Goal: Task Accomplishment & Management: Complete application form

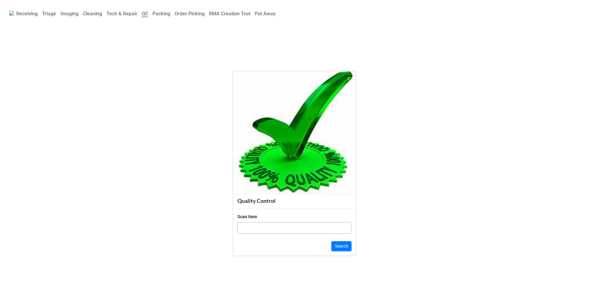
click at [251, 228] on input "text" at bounding box center [294, 228] width 114 height 12
paste input "5ZL7DB3"
type input "5ZL7DB3"
click at [340, 248] on button "Search" at bounding box center [341, 246] width 20 height 10
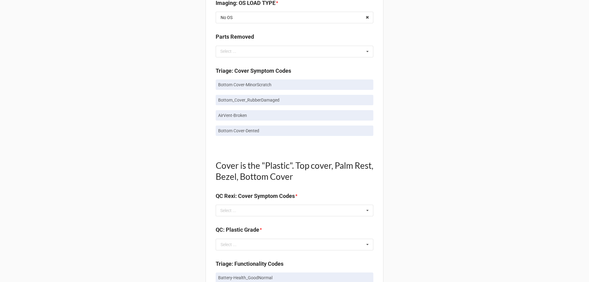
scroll to position [399, 0]
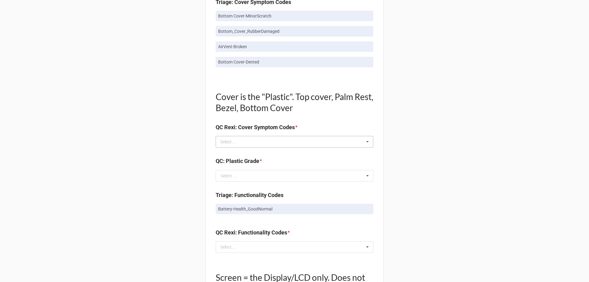
click at [262, 145] on div "Select ... No results found." at bounding box center [295, 142] width 158 height 12
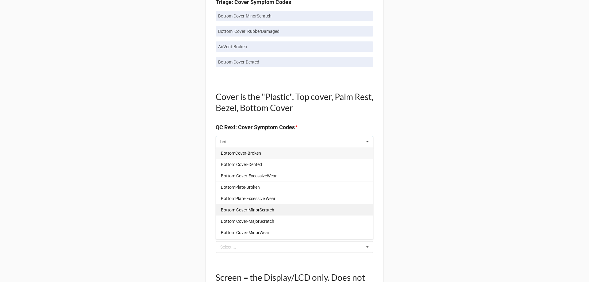
type input "bot"
click at [262, 208] on span "Bottom Cover-MinorScratch" at bounding box center [247, 209] width 53 height 5
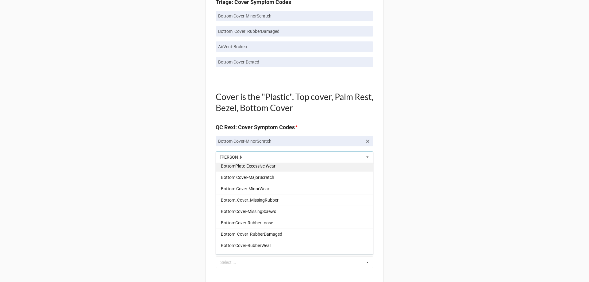
scroll to position [56, 0]
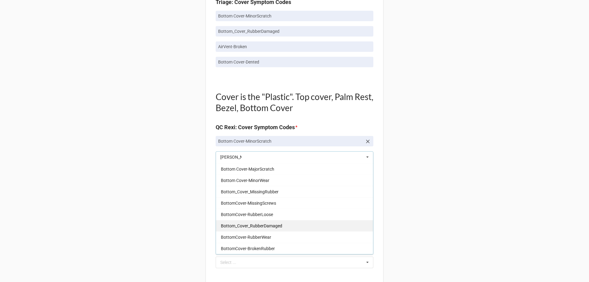
type input "[PERSON_NAME]"
click at [268, 223] on span "Bottom_Cover_RubberDamaged" at bounding box center [251, 225] width 61 height 5
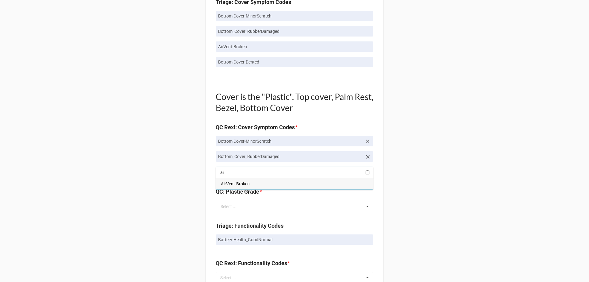
scroll to position [0, 0]
type input "air"
click at [251, 181] on div "AirVent-Broken" at bounding box center [294, 183] width 157 height 11
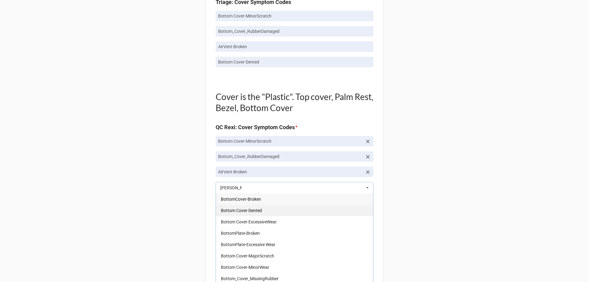
type input "[PERSON_NAME]"
click at [257, 208] on span "Bottom Cover-Dented" at bounding box center [241, 210] width 41 height 5
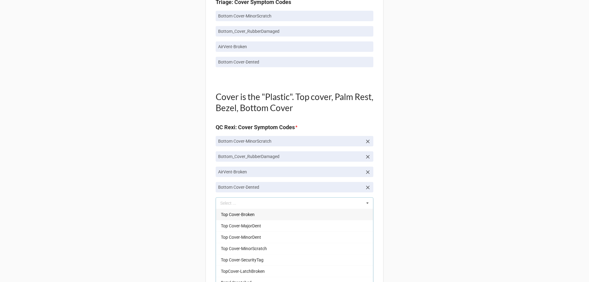
click at [130, 181] on div "Back Receiving Triage Imaging Cleaning Tech & Repair QC Packing Order Picking R…" at bounding box center [294, 175] width 589 height 1149
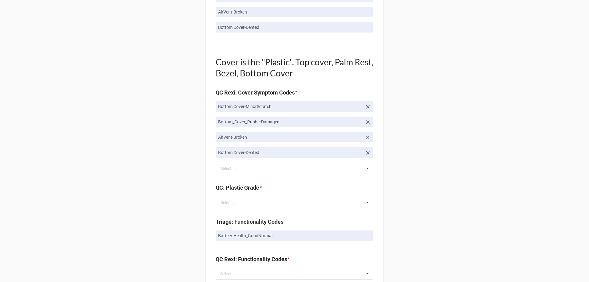
scroll to position [491, 0]
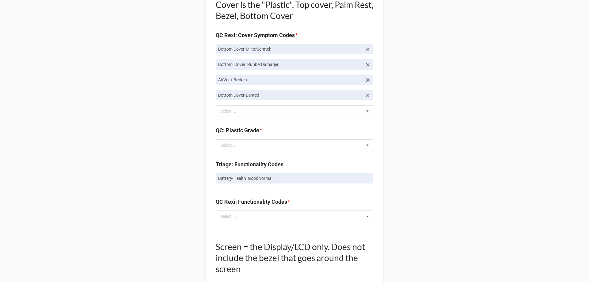
click at [239, 156] on div "Quality Control Box Label: Description Alienware Alienware m15 R3 I7-10750H 16G…" at bounding box center [294, 96] width 178 height 1104
click at [240, 148] on input "text" at bounding box center [294, 145] width 157 height 11
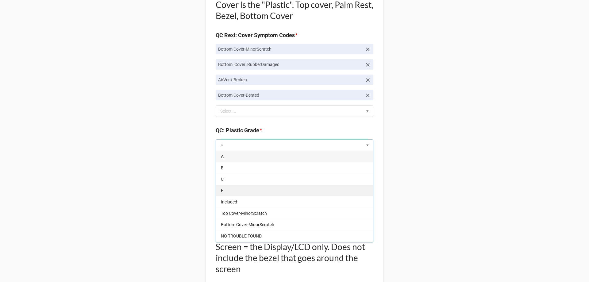
click at [237, 190] on div "E" at bounding box center [294, 190] width 157 height 11
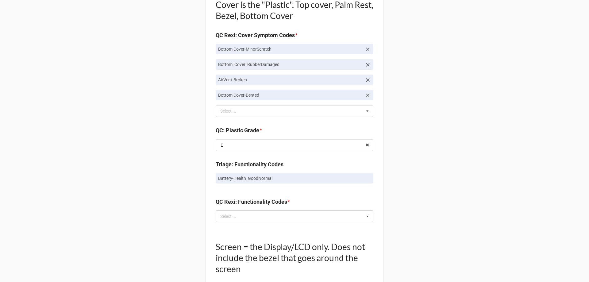
click at [224, 211] on div "Select ... No results found." at bounding box center [295, 216] width 158 height 12
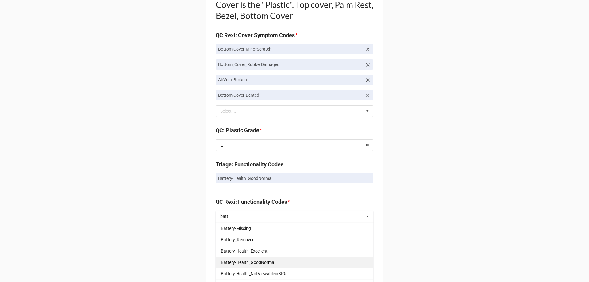
type input "batt"
click at [251, 260] on span "Battery-Health_GoodNormal" at bounding box center [248, 262] width 54 height 5
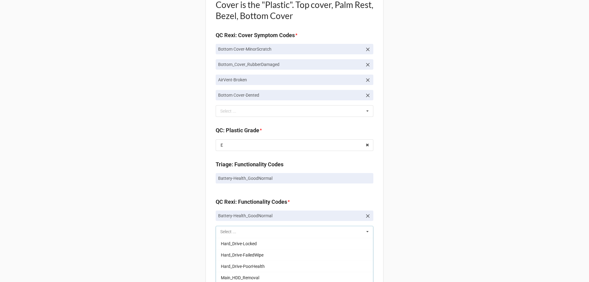
scroll to position [192, 0]
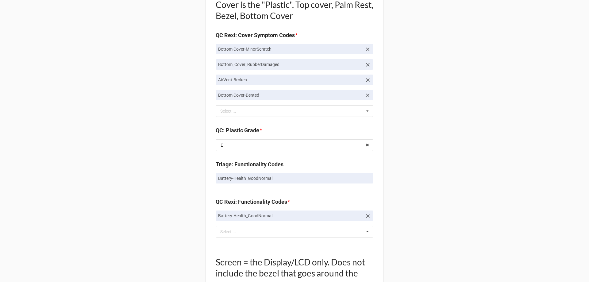
drag, startPoint x: 126, startPoint y: 225, endPoint x: 137, endPoint y: 225, distance: 11.1
click at [127, 225] on div "Back Receiving Triage Imaging Cleaning Tech & Repair QC Packing Order Picking R…" at bounding box center [294, 91] width 589 height 1164
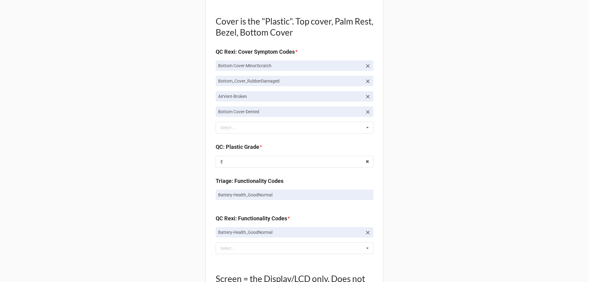
scroll to position [552, 0]
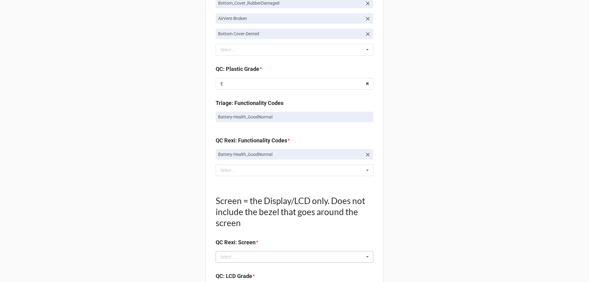
click at [228, 255] on div "Select ..." at bounding box center [232, 256] width 26 height 7
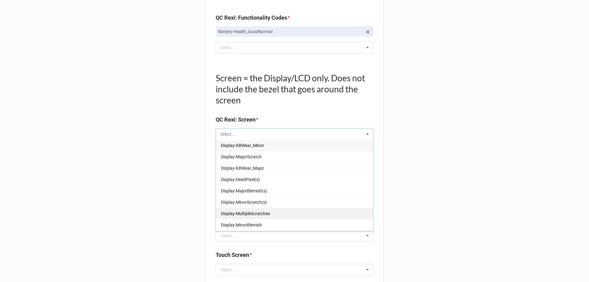
scroll to position [101, 0]
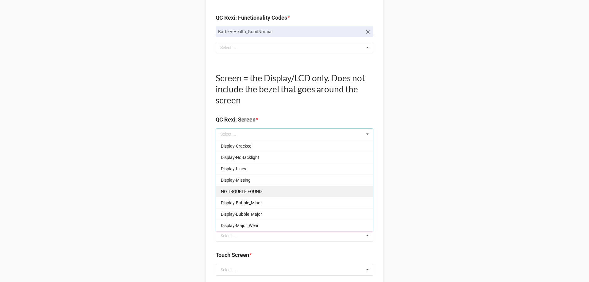
click at [244, 189] on span "NO TROUBLE FOUND" at bounding box center [241, 191] width 41 height 5
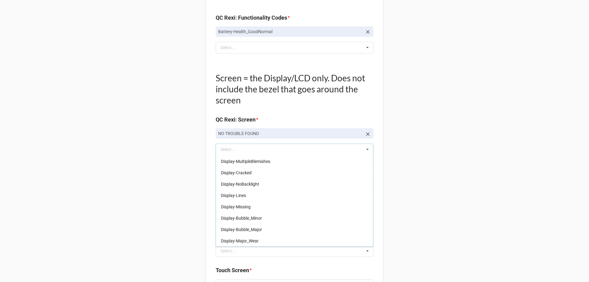
drag, startPoint x: 126, startPoint y: 206, endPoint x: 133, endPoint y: 206, distance: 6.8
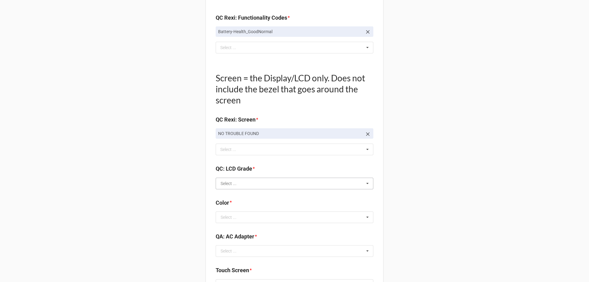
click at [240, 188] on input "text" at bounding box center [294, 183] width 157 height 11
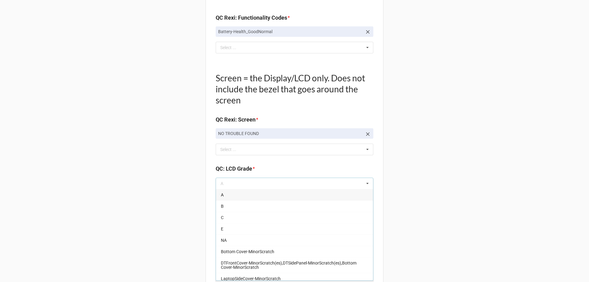
click at [235, 196] on div "A" at bounding box center [294, 194] width 157 height 11
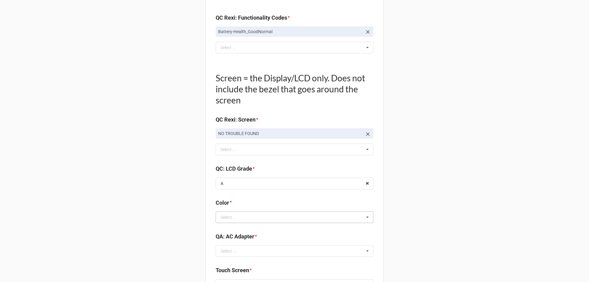
click at [233, 215] on div "Select ..." at bounding box center [228, 217] width 16 height 4
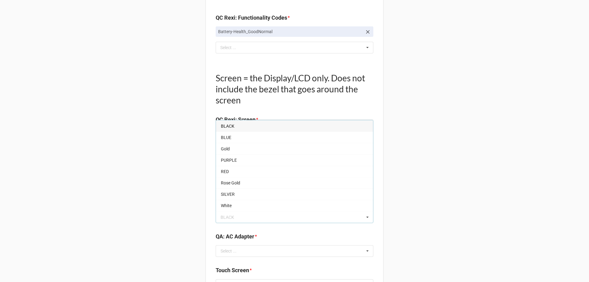
click at [239, 121] on div "BLACK" at bounding box center [294, 125] width 157 height 11
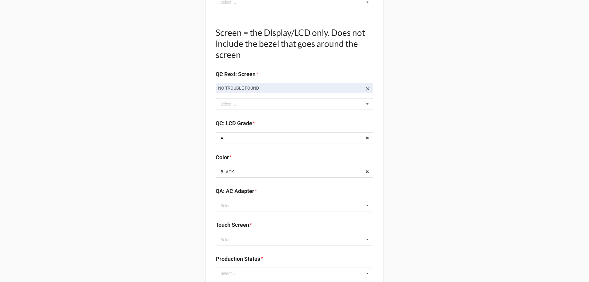
scroll to position [767, 0]
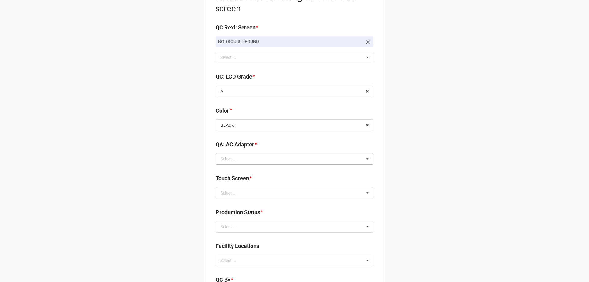
click at [237, 165] on div "Select ... Included Added AC None NO TROUBLE FOUND Display-KBWear_Major Display…" at bounding box center [295, 159] width 158 height 12
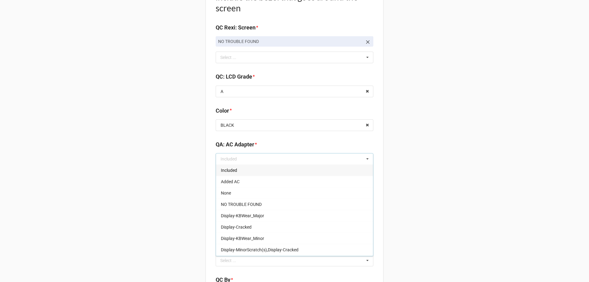
click at [235, 170] on span "Included" at bounding box center [229, 170] width 16 height 5
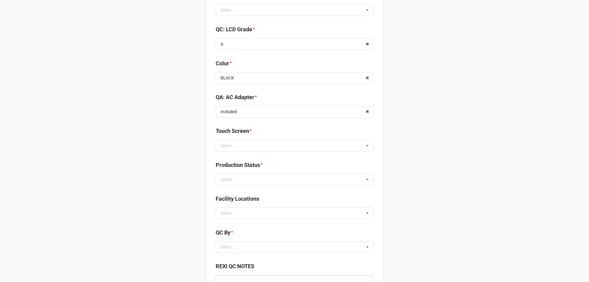
scroll to position [828, 0]
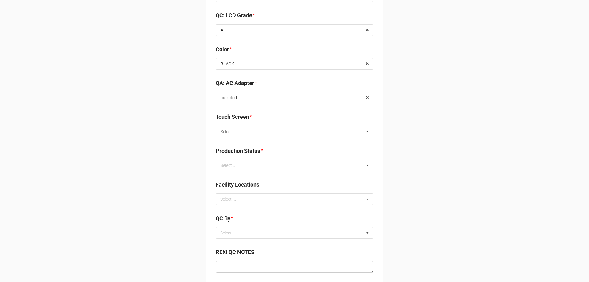
click at [241, 136] on input "text" at bounding box center [294, 131] width 157 height 11
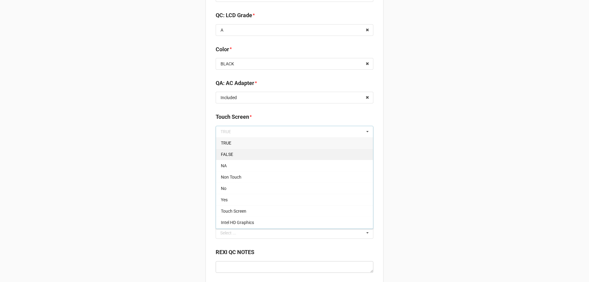
click at [237, 157] on div "FALSE" at bounding box center [294, 153] width 157 height 11
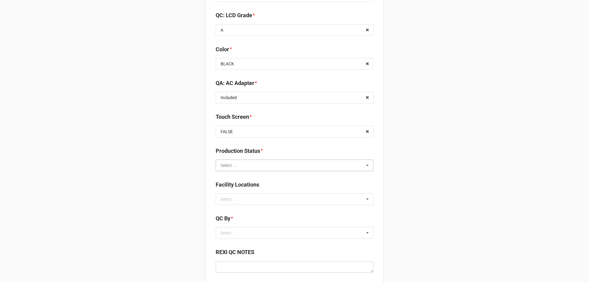
click at [238, 164] on input "text" at bounding box center [294, 165] width 157 height 11
click at [226, 209] on span "Packing" at bounding box center [228, 210] width 15 height 5
click at [231, 203] on div "Select ... No results found." at bounding box center [295, 199] width 158 height 12
type input "re"
click at [233, 211] on span "RECV.DLL.PROCESSING" at bounding box center [244, 210] width 46 height 5
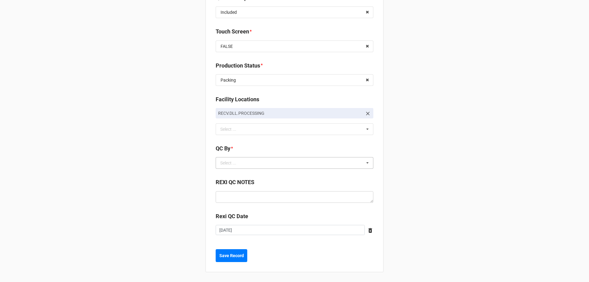
click at [232, 158] on div "Select ... No results found." at bounding box center [295, 163] width 158 height 12
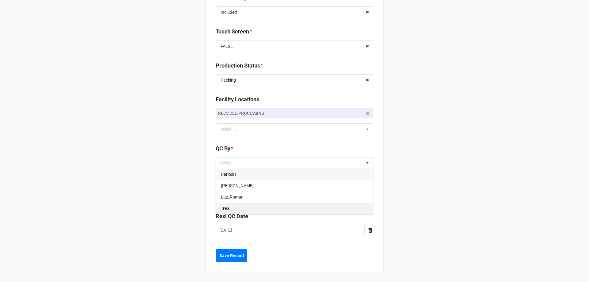
click at [237, 210] on div "TreS" at bounding box center [294, 207] width 157 height 11
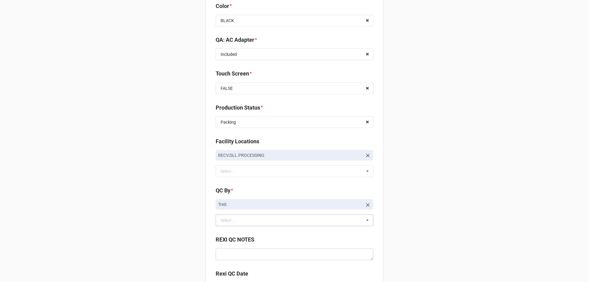
scroll to position [928, 0]
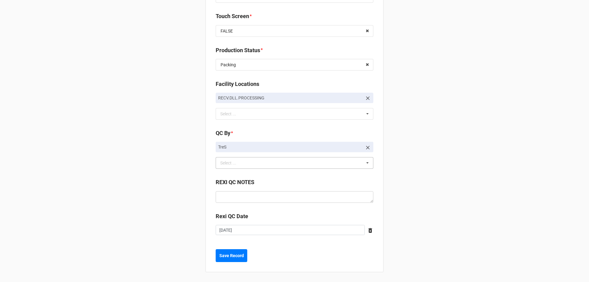
click at [216, 256] on button "Save Record" at bounding box center [232, 255] width 32 height 13
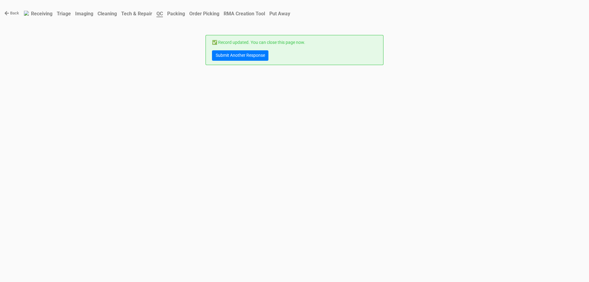
scroll to position [0, 0]
